Goal: Find specific page/section: Find specific page/section

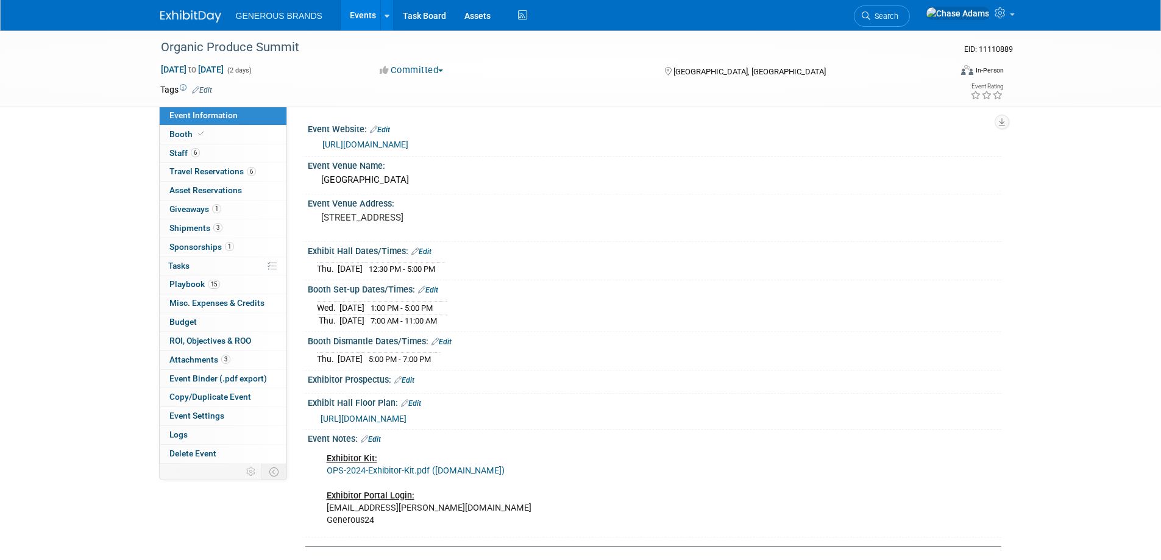
click at [184, 15] on img at bounding box center [190, 16] width 61 height 12
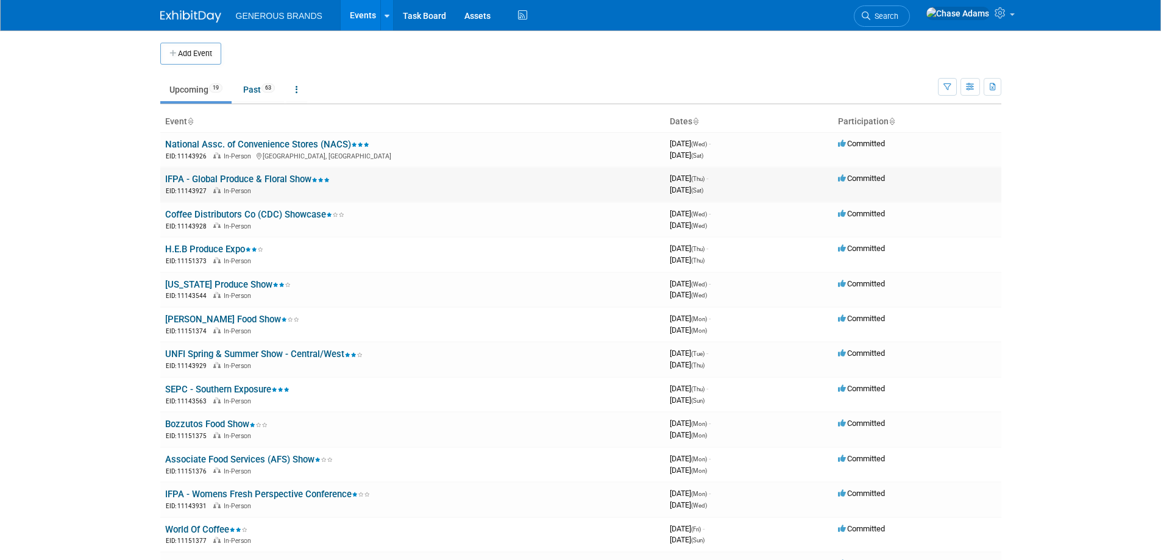
click at [285, 176] on link "IFPA - Global Produce & Floral Show" at bounding box center [247, 179] width 165 height 11
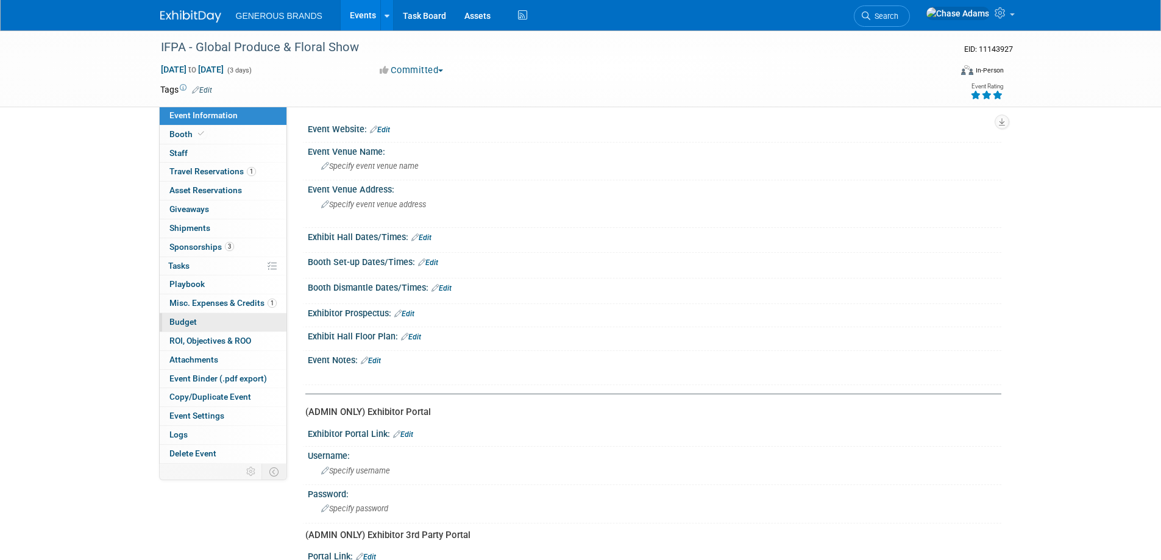
click at [181, 319] on span "Budget" at bounding box center [182, 322] width 27 height 10
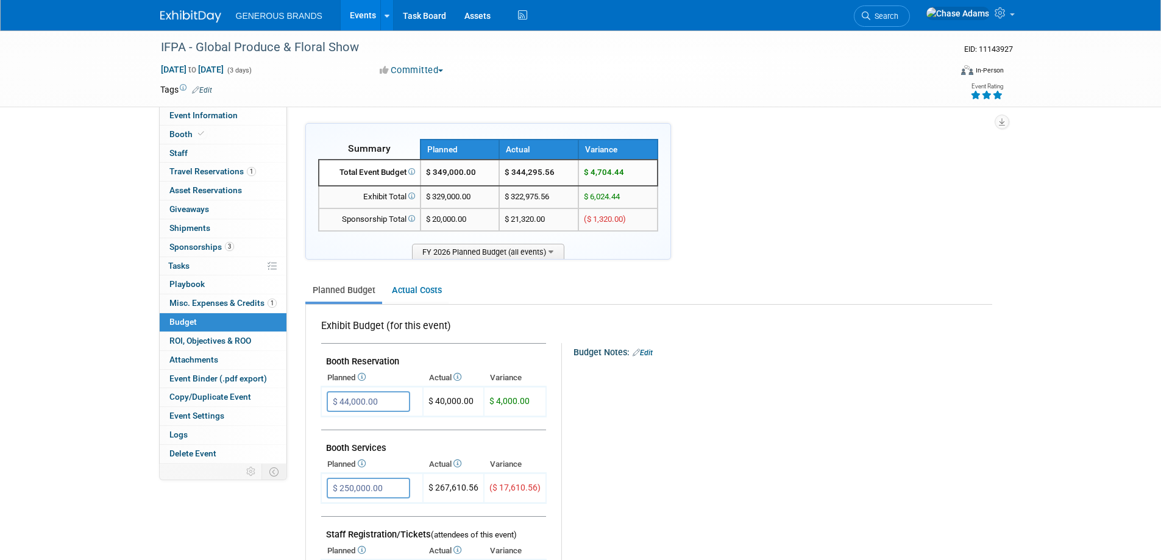
click at [193, 22] on img at bounding box center [190, 16] width 61 height 12
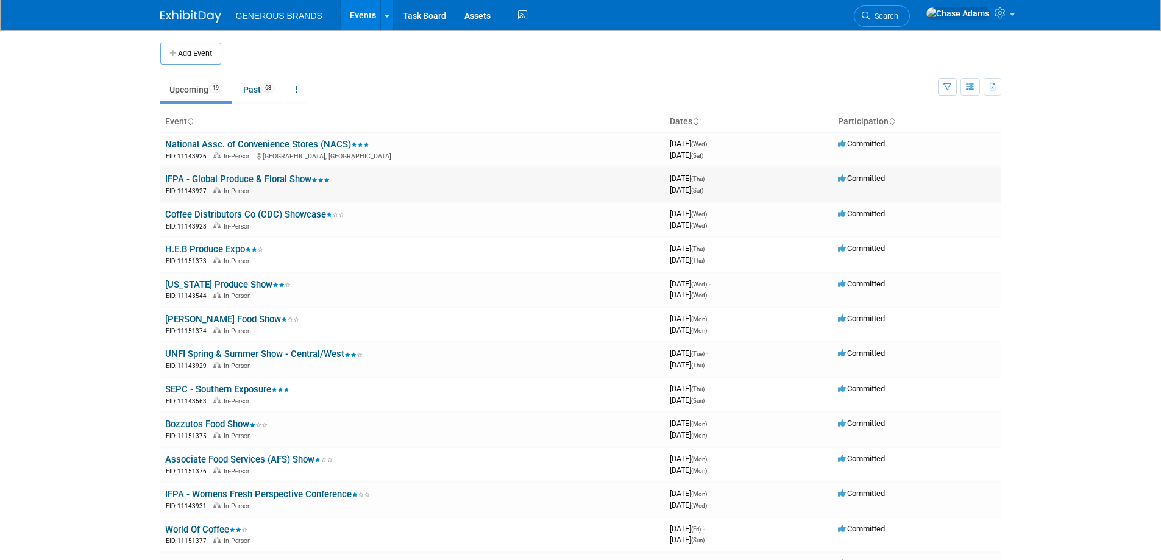
click at [298, 179] on link "IFPA - Global Produce & Floral Show" at bounding box center [247, 179] width 165 height 11
